Goal: Information Seeking & Learning: Learn about a topic

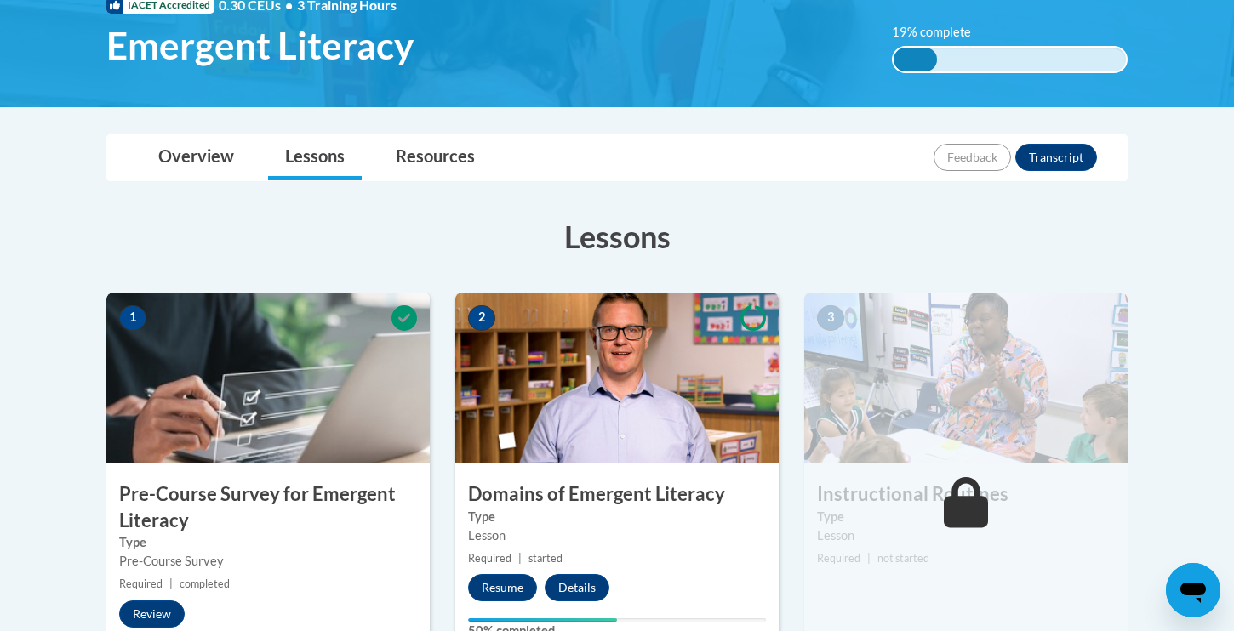
scroll to position [358, 0]
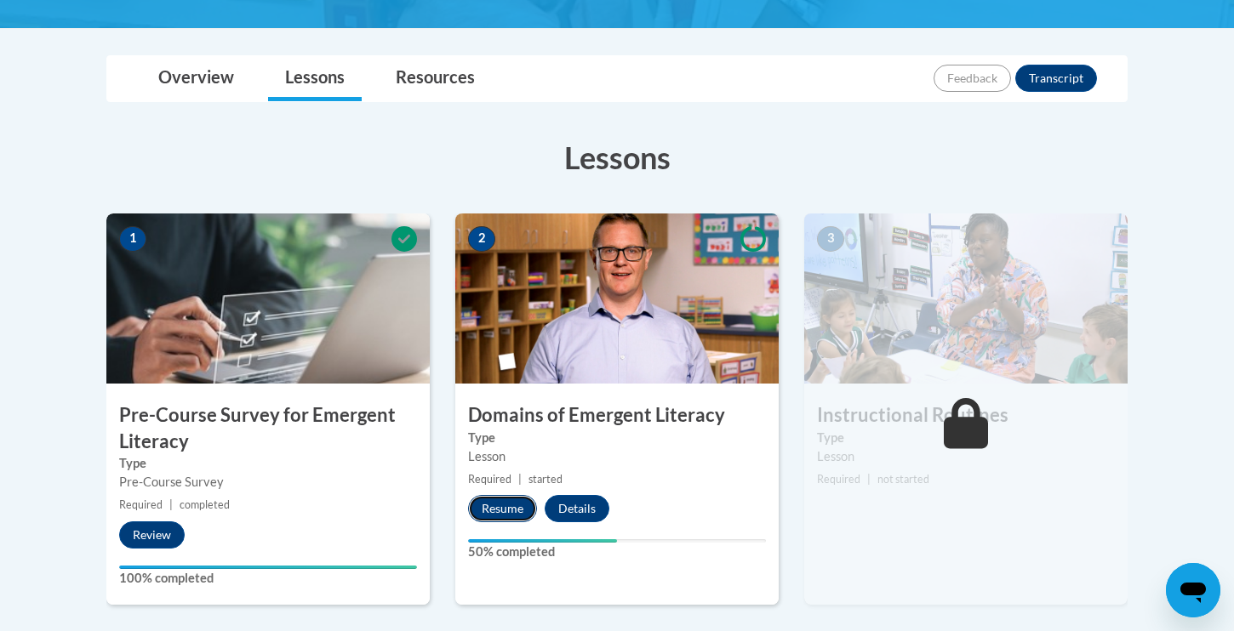
click at [503, 507] on button "Resume" at bounding box center [502, 508] width 69 height 27
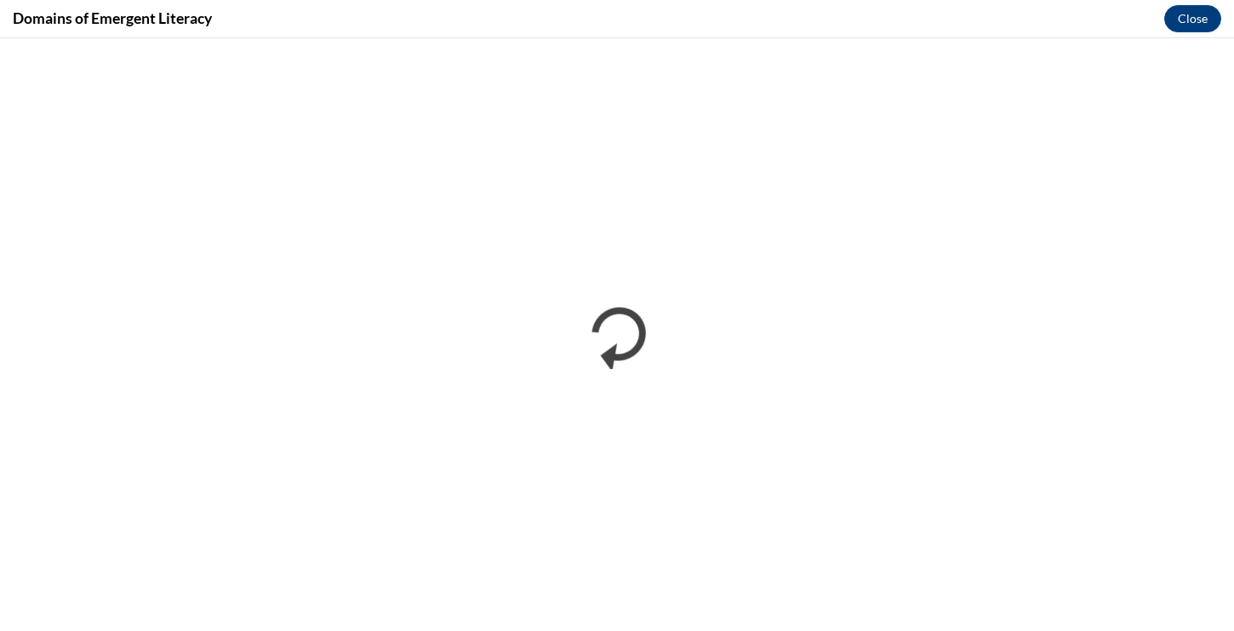
scroll to position [0, 0]
click at [1196, 24] on button "Close" at bounding box center [1192, 18] width 57 height 27
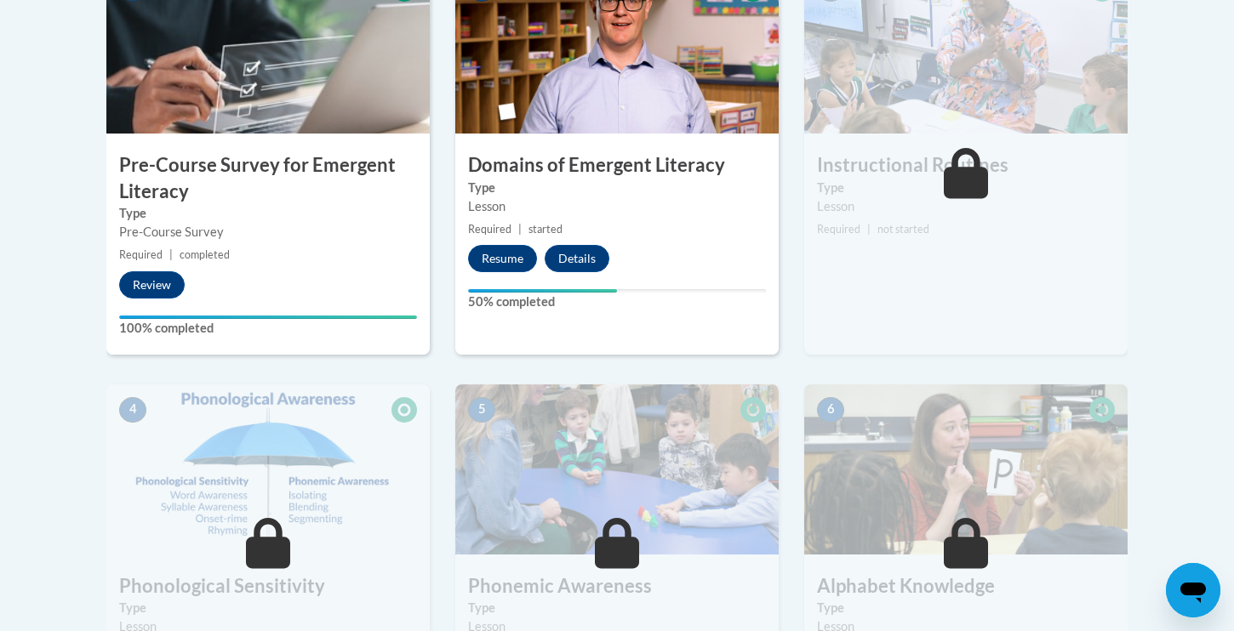
scroll to position [748, 0]
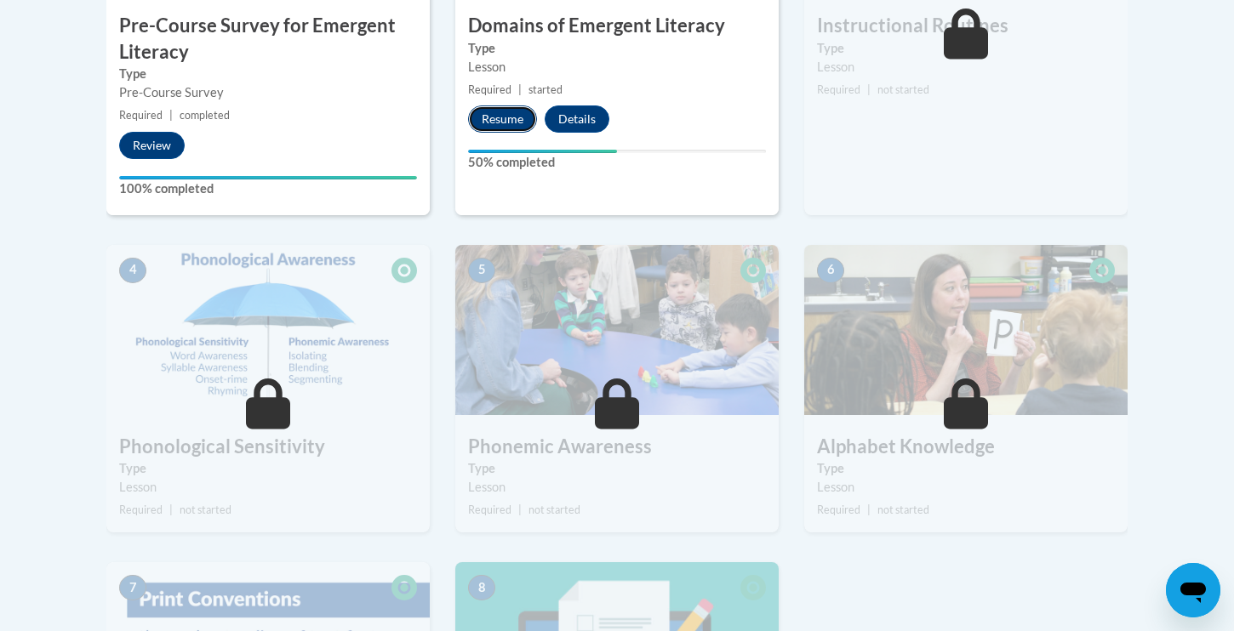
click at [496, 118] on button "Resume" at bounding box center [502, 119] width 69 height 27
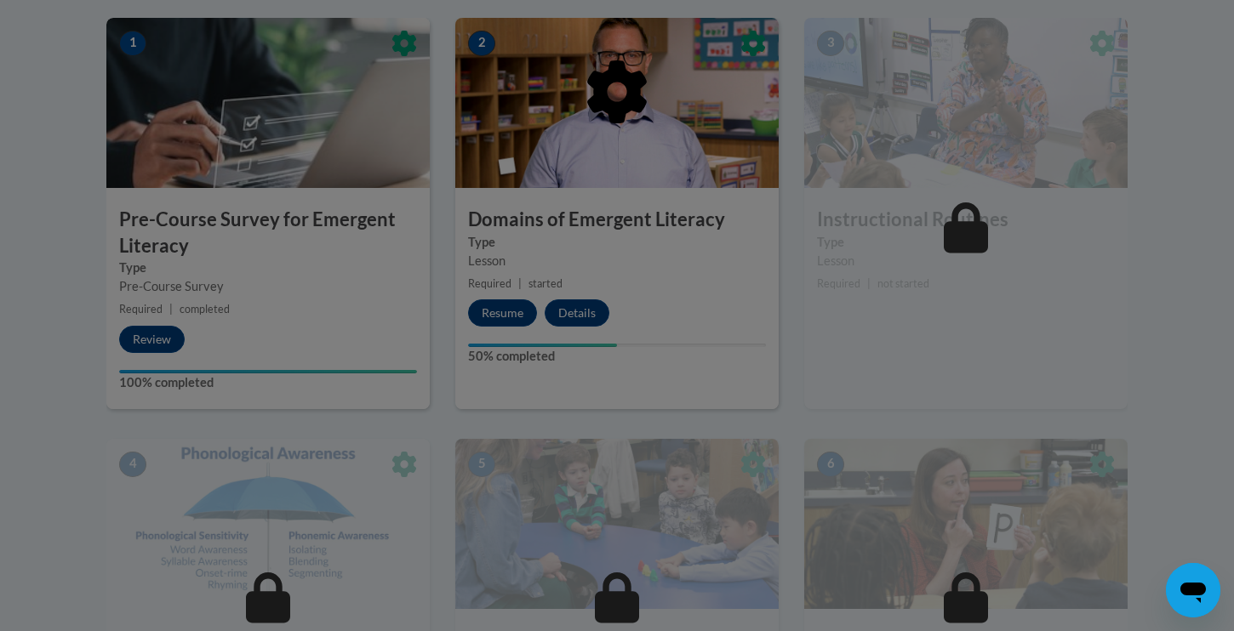
scroll to position [544, 0]
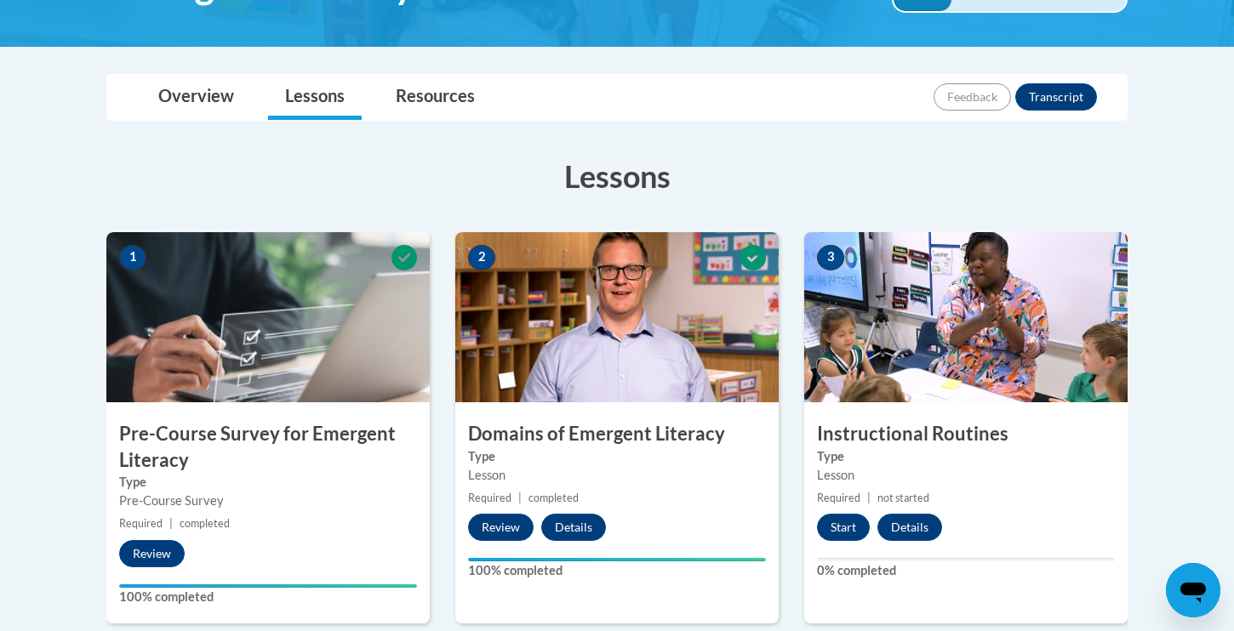
scroll to position [444, 0]
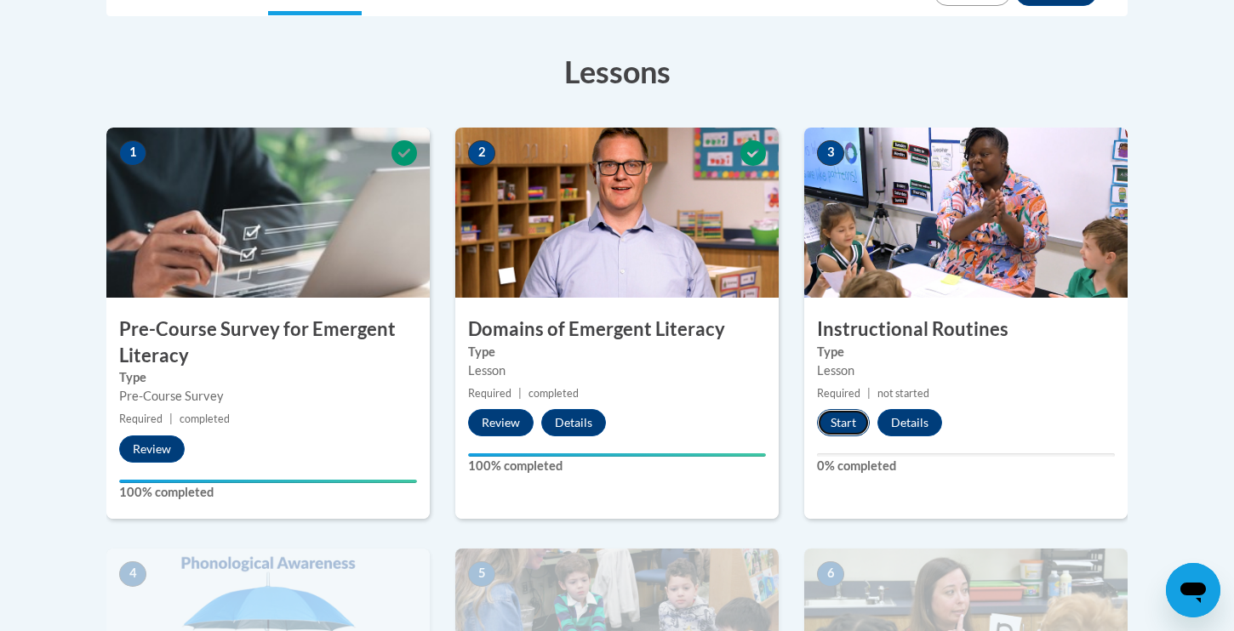
click at [845, 422] on button "Start" at bounding box center [843, 422] width 53 height 27
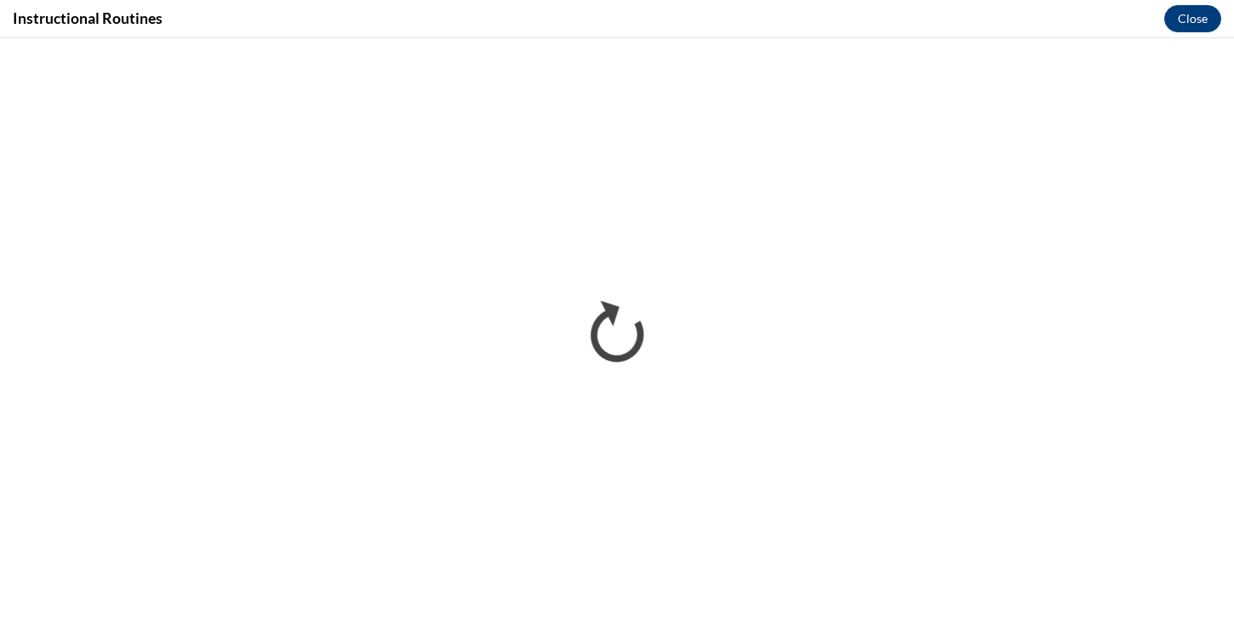
scroll to position [0, 0]
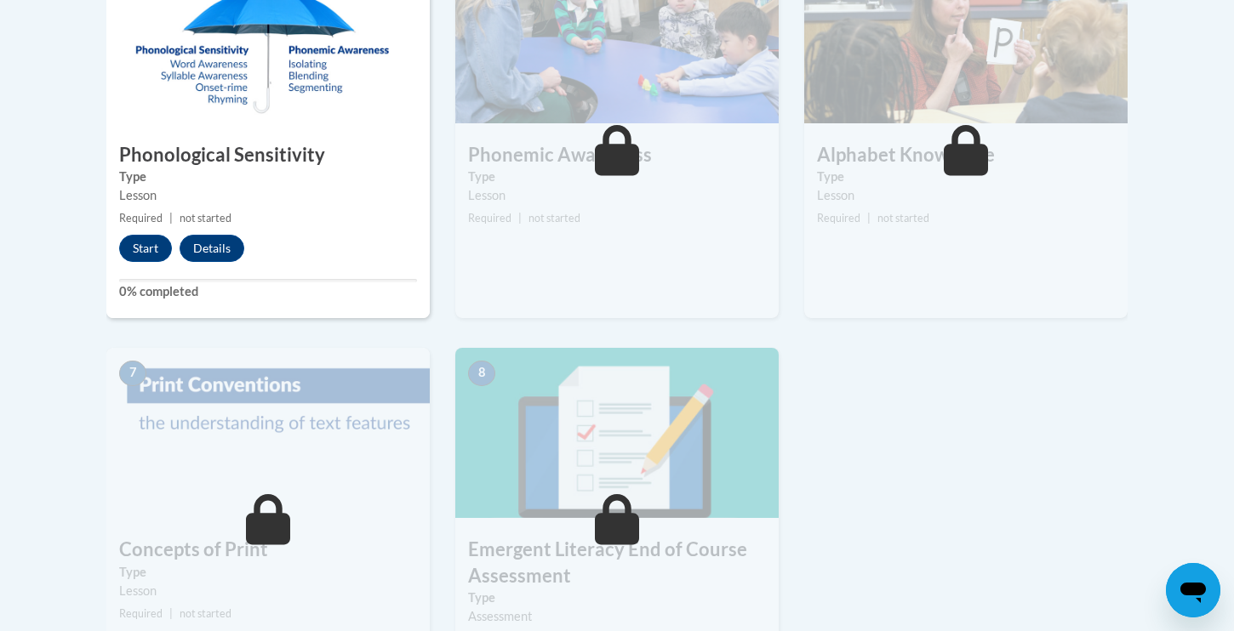
scroll to position [1038, 0]
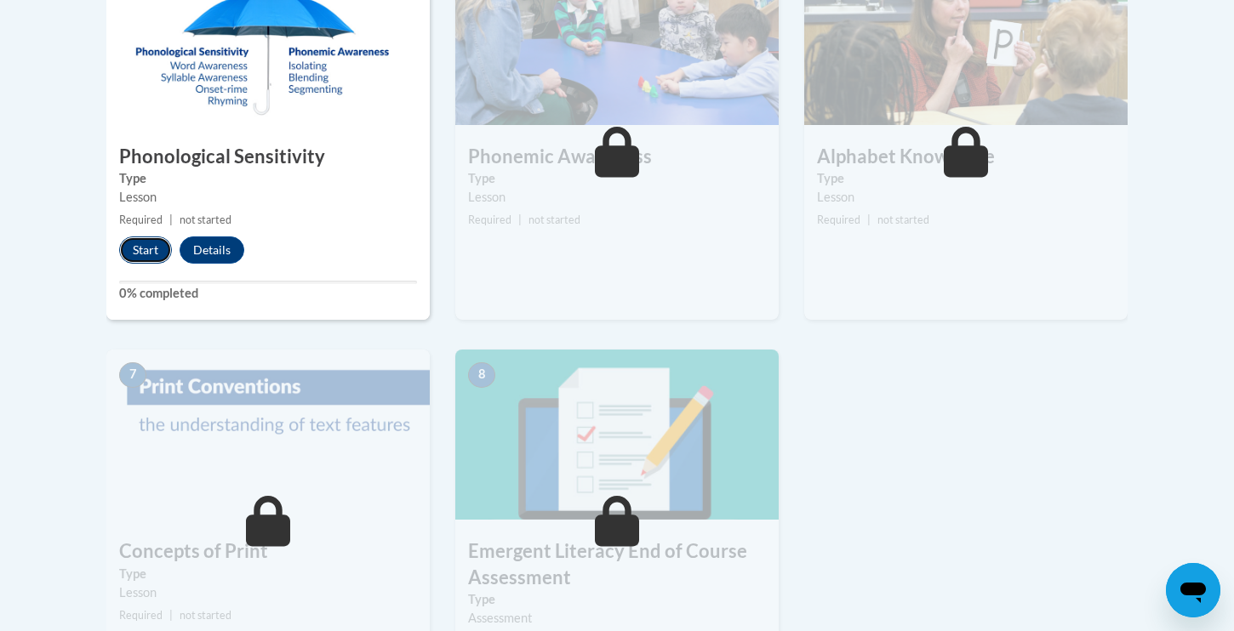
click at [140, 252] on button "Start" at bounding box center [145, 250] width 53 height 27
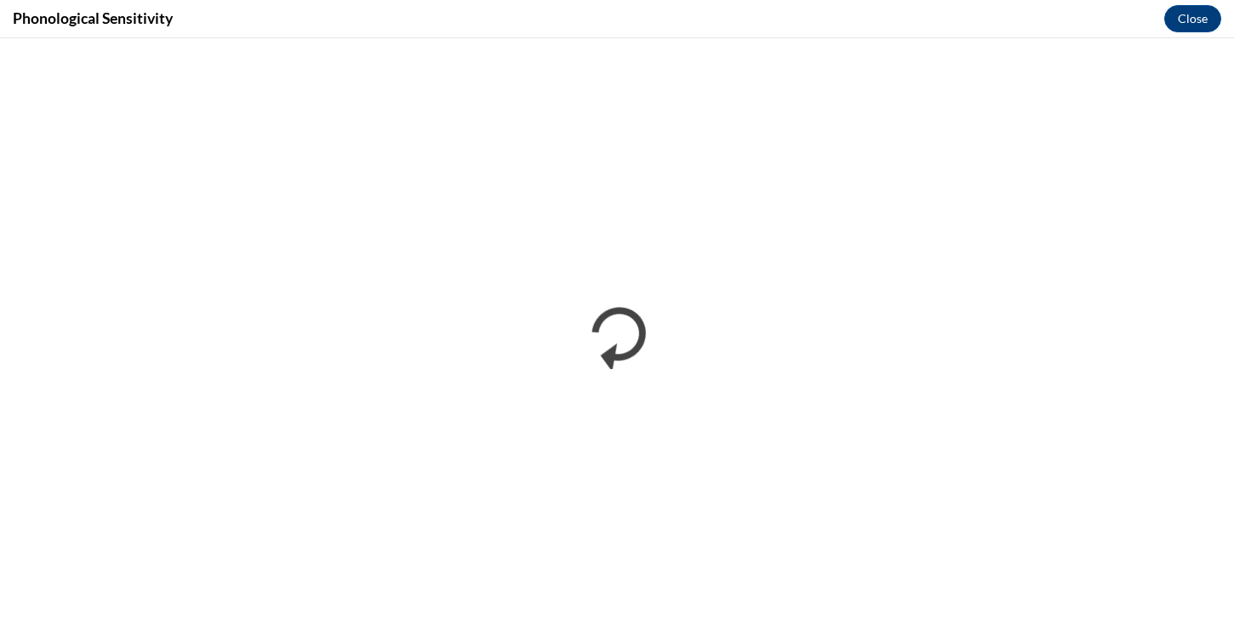
scroll to position [0, 0]
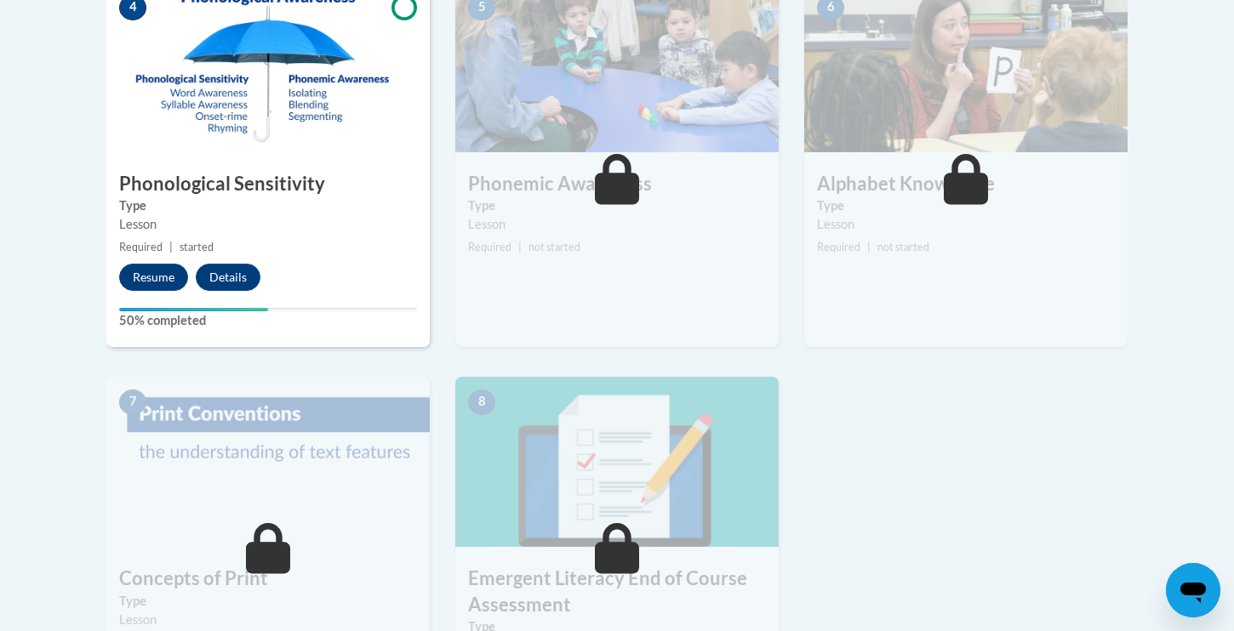
scroll to position [997, 0]
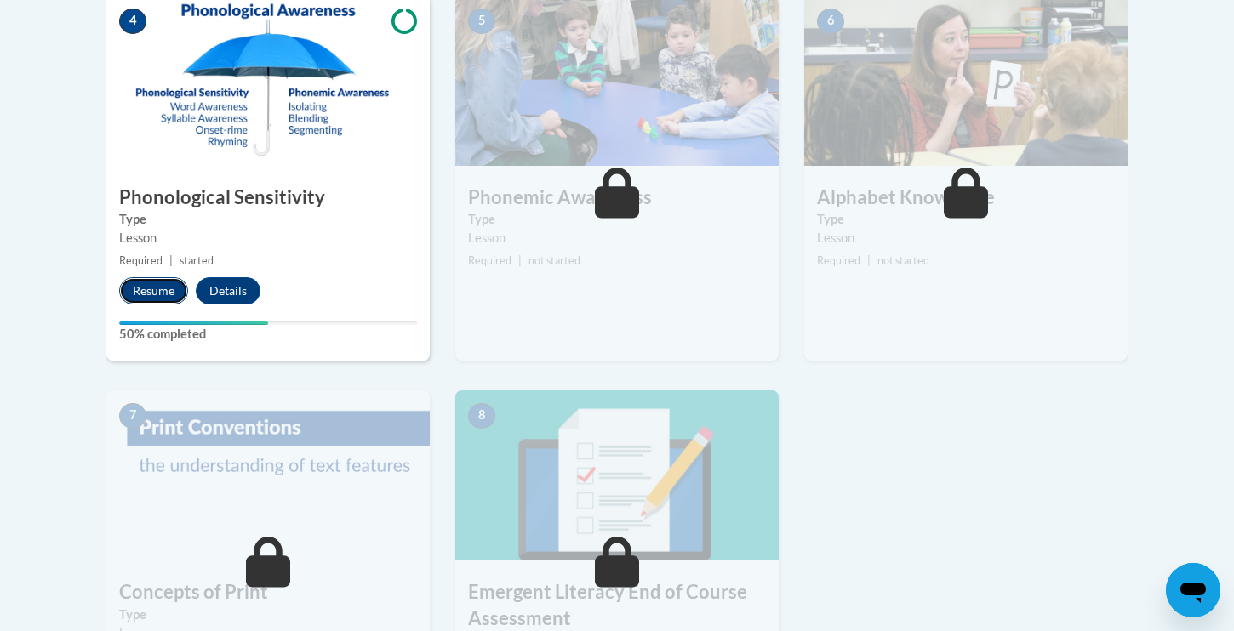
click at [166, 287] on button "Resume" at bounding box center [153, 290] width 69 height 27
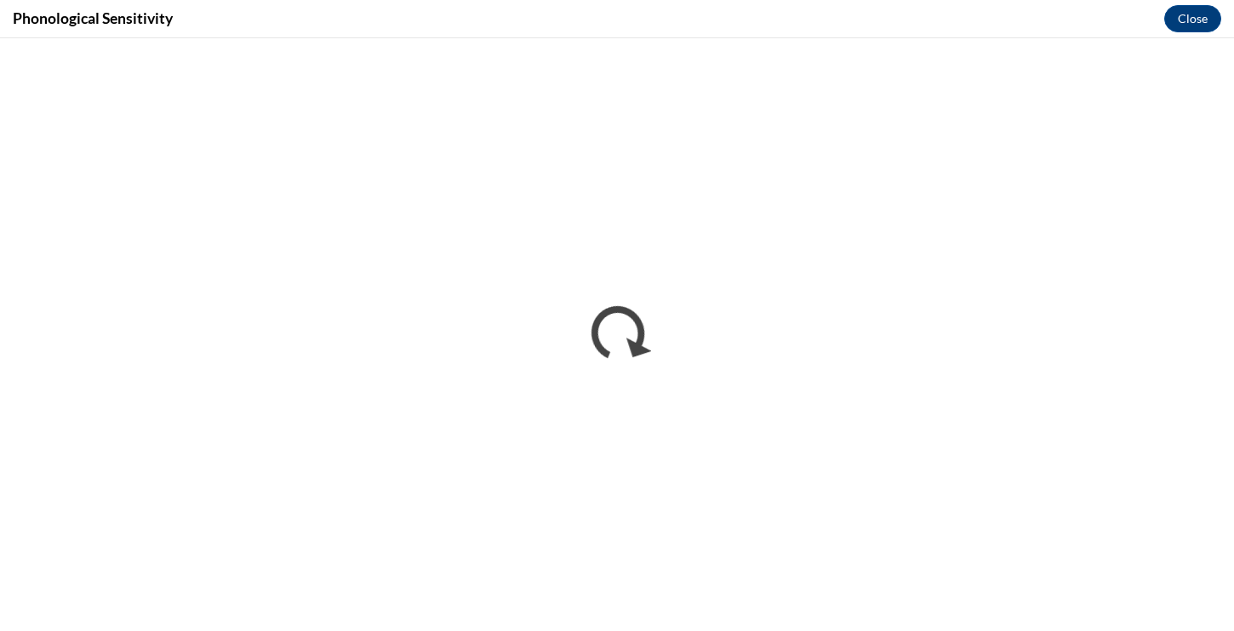
scroll to position [0, 0]
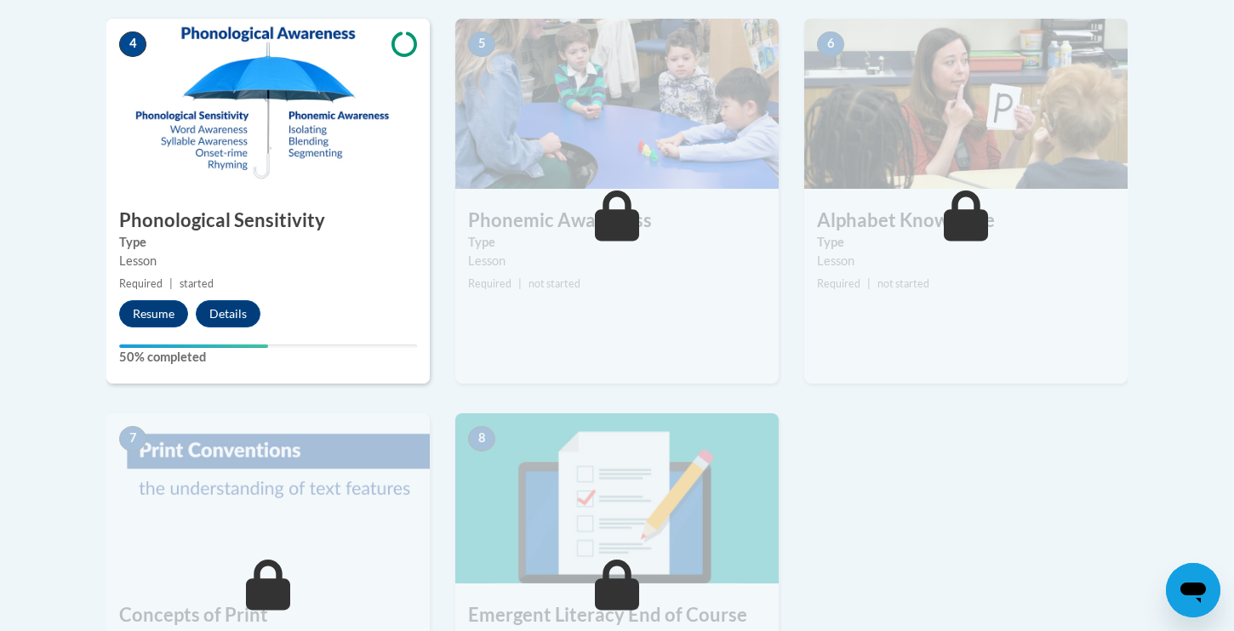
scroll to position [979, 0]
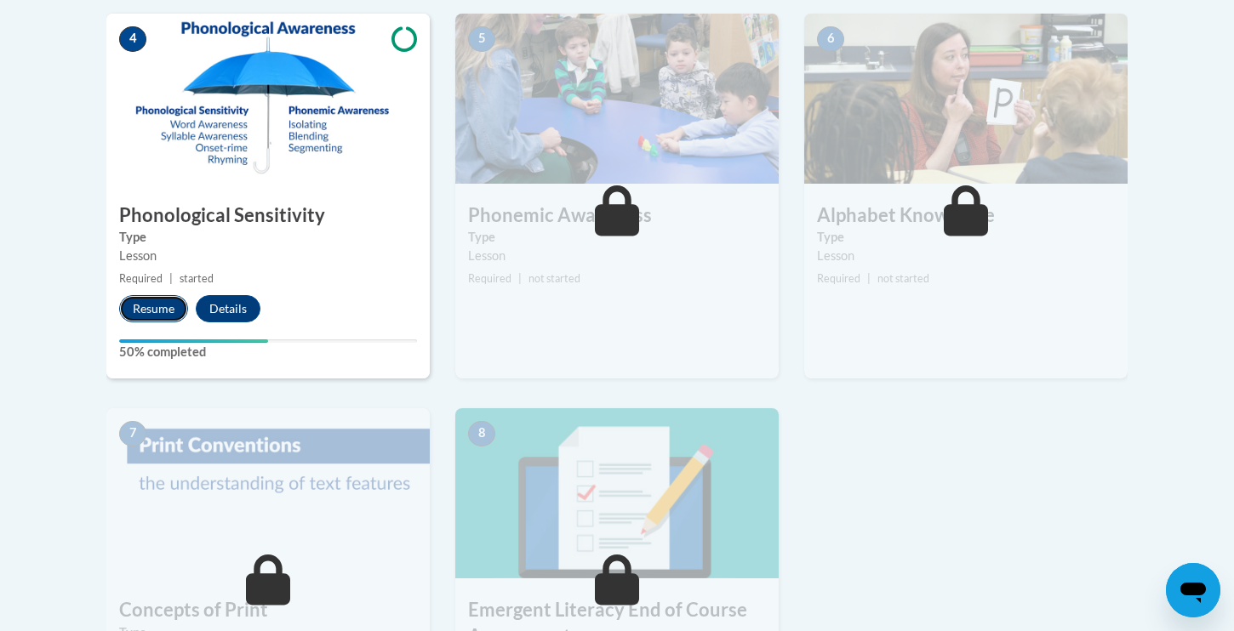
click at [157, 307] on button "Resume" at bounding box center [153, 308] width 69 height 27
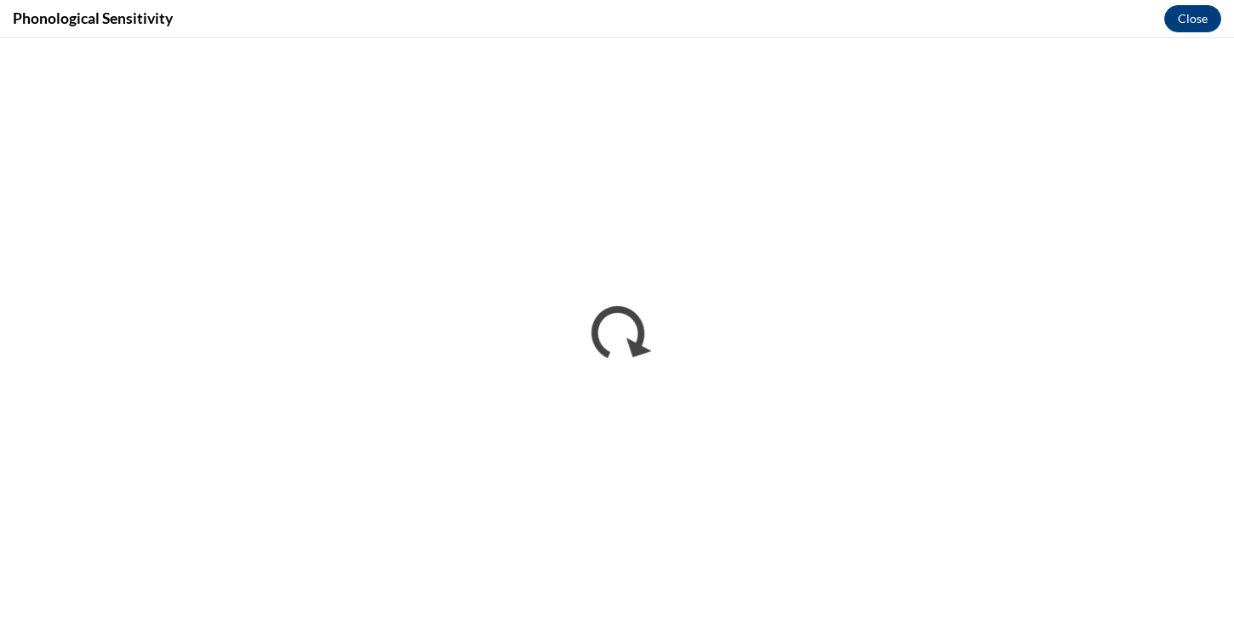
scroll to position [0, 0]
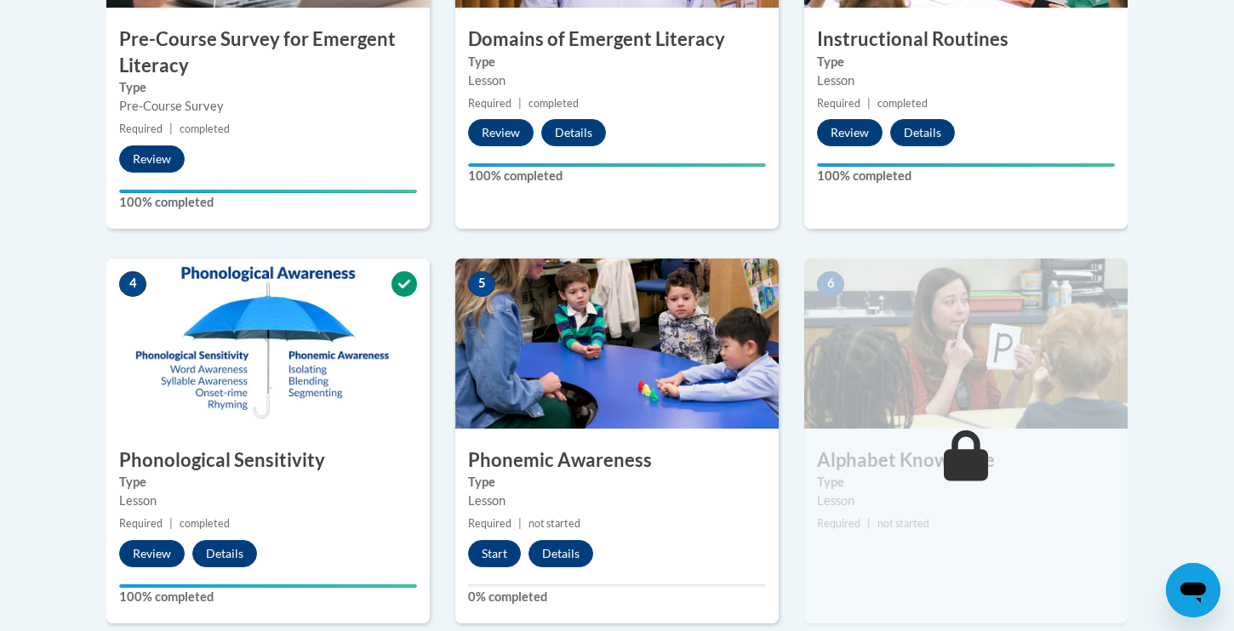
scroll to position [737, 0]
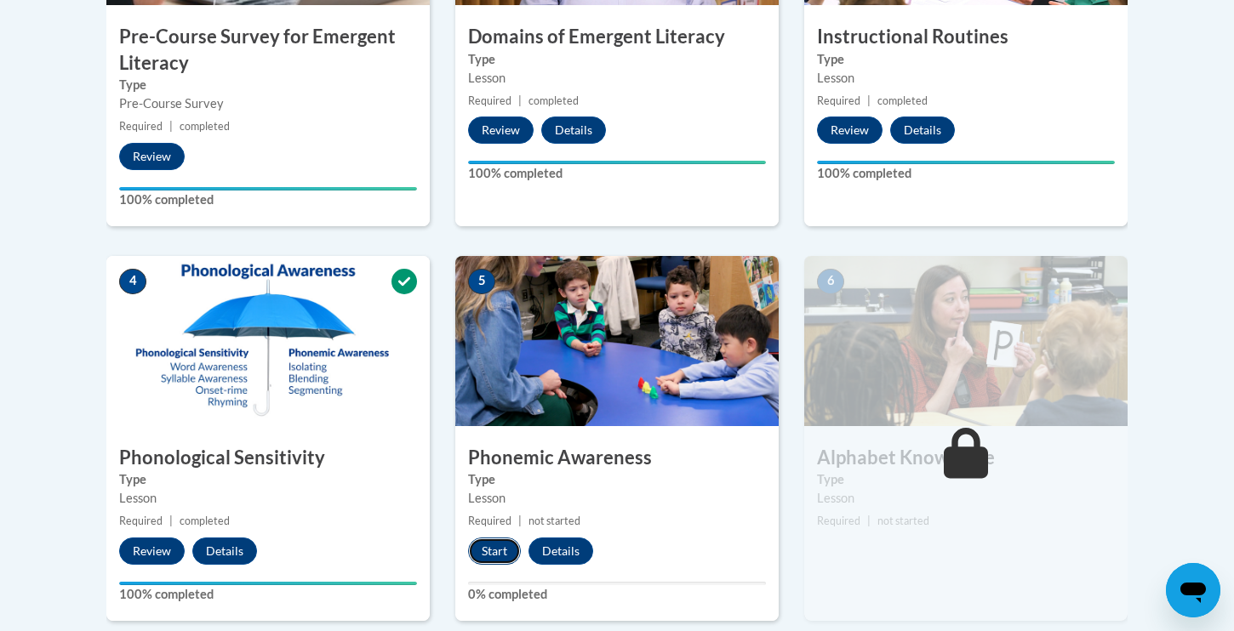
click at [491, 546] on button "Start" at bounding box center [494, 551] width 53 height 27
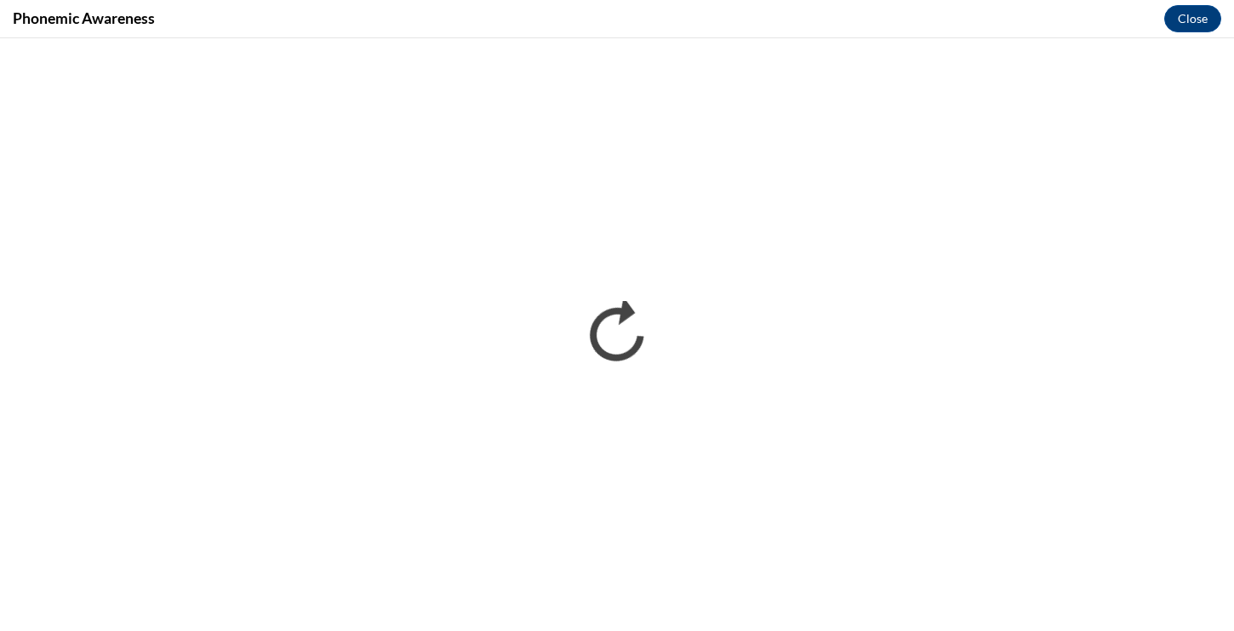
scroll to position [0, 0]
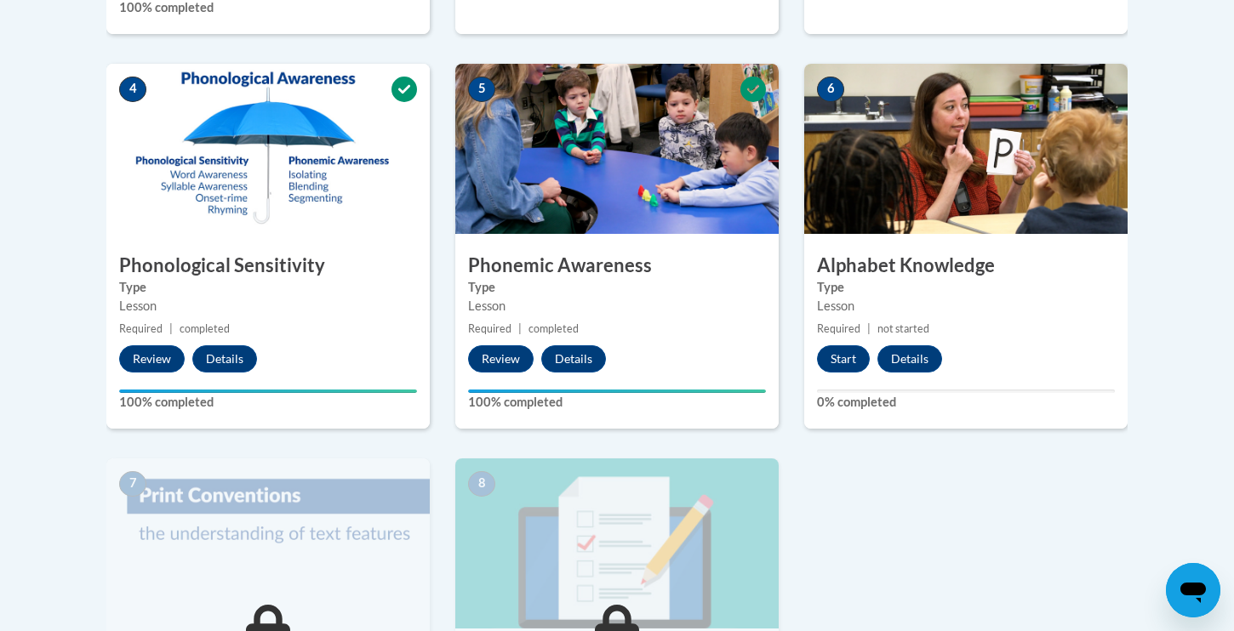
scroll to position [949, 0]
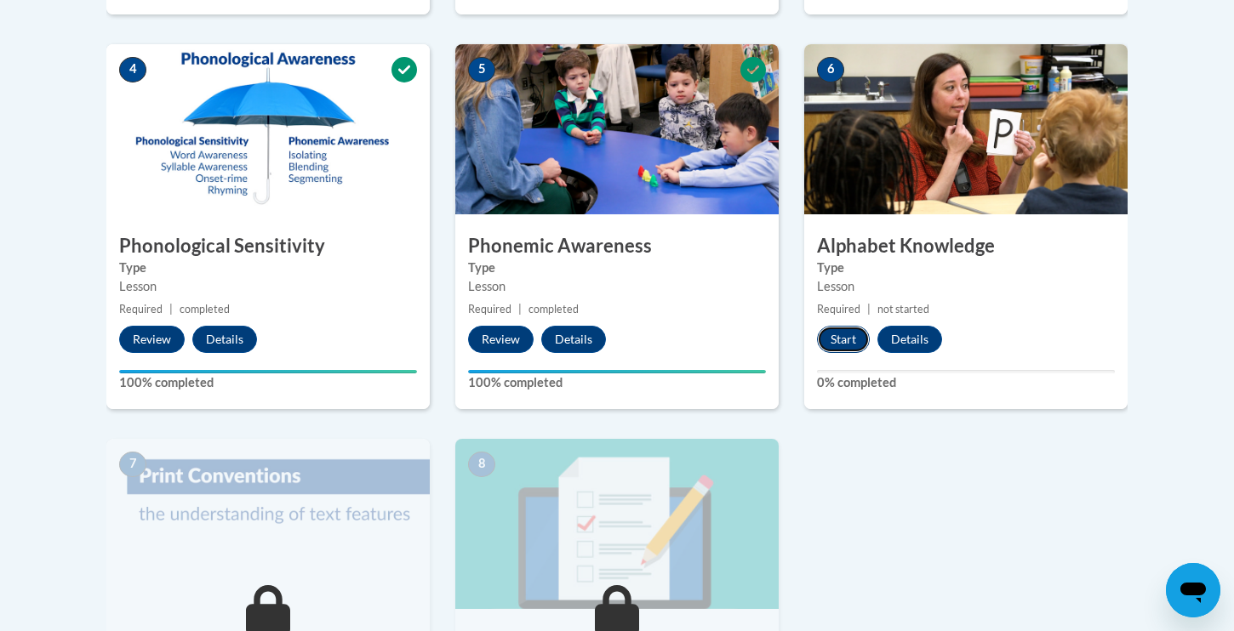
click at [854, 340] on button "Start" at bounding box center [843, 339] width 53 height 27
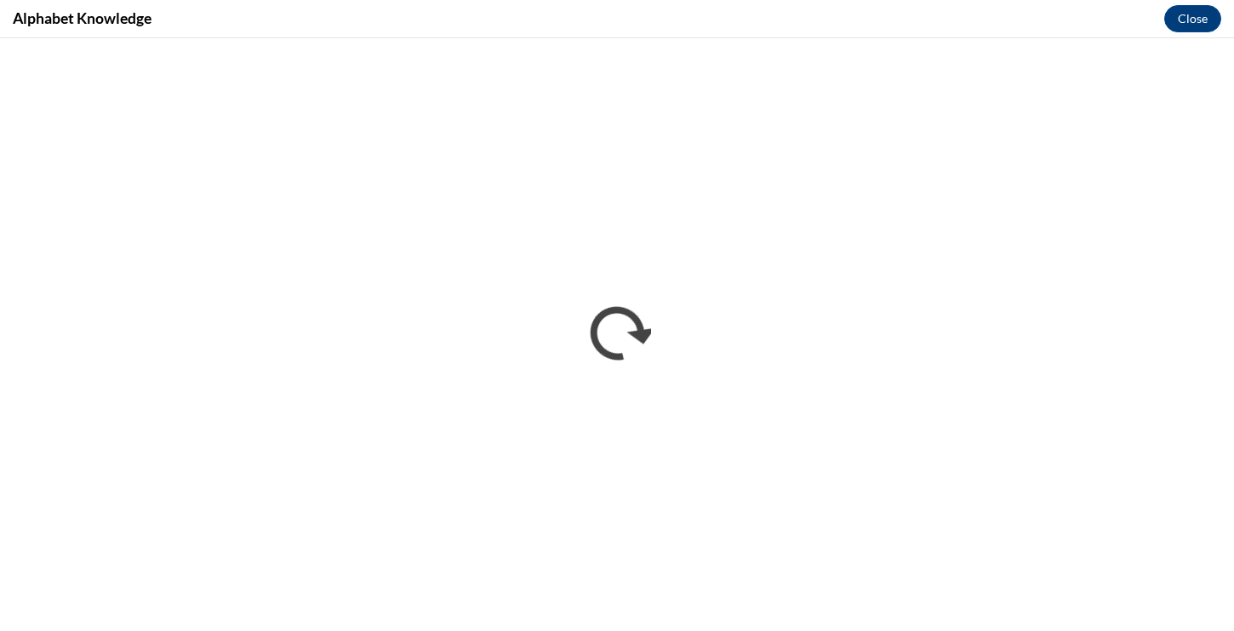
scroll to position [0, 0]
